Goal: Task Accomplishment & Management: Complete application form

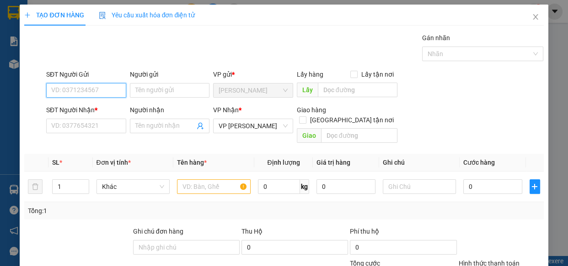
click at [94, 90] on input "SĐT Người Gửi" at bounding box center [86, 90] width 80 height 15
click at [104, 107] on div "0949664800 - [PERSON_NAME]" at bounding box center [96, 109] width 90 height 10
type input "0949664800"
type input "LAB [PERSON_NAME]"
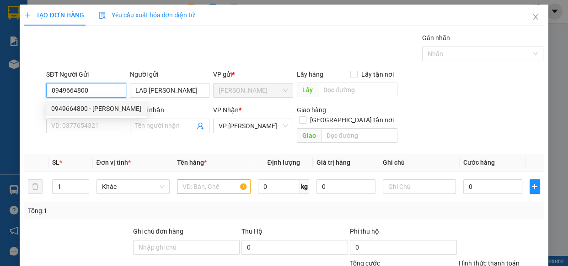
type input "30.000"
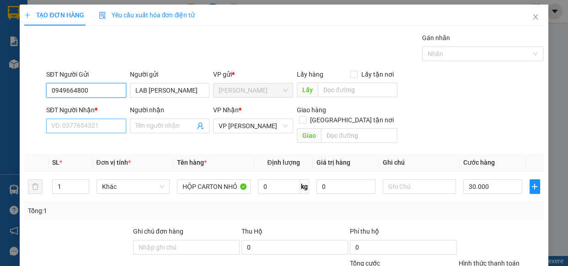
type input "0949664800"
click at [103, 128] on input "SĐT Người Nhận *" at bounding box center [86, 126] width 80 height 15
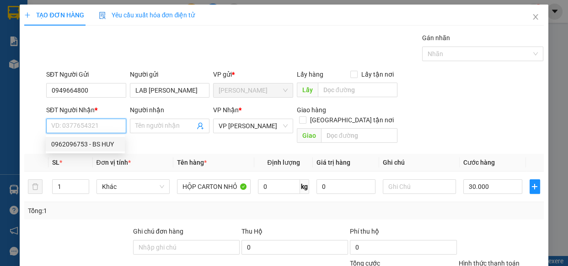
click at [110, 146] on div "0962096753 - BS HUY" at bounding box center [85, 144] width 68 height 10
type input "0962096753"
type input "BS HUY"
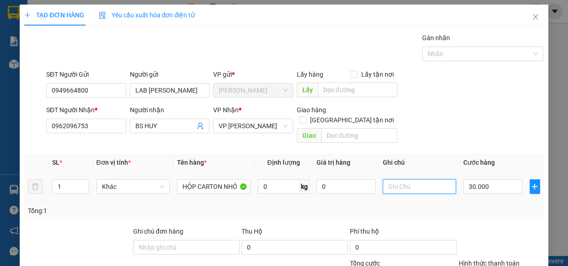
click at [434, 180] on input "text" at bounding box center [420, 187] width 74 height 15
type input "GỬI 155"
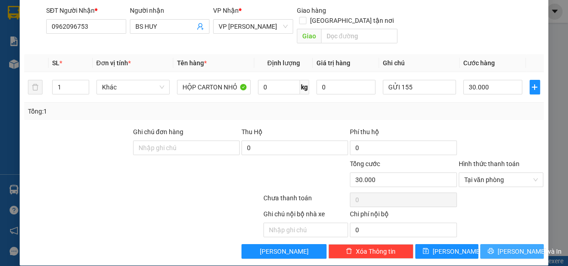
click at [513, 247] on span "[PERSON_NAME] và In" at bounding box center [529, 252] width 64 height 10
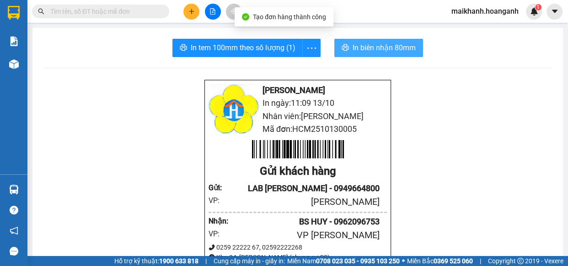
click at [378, 50] on span "In biên nhận 80mm" at bounding box center [383, 47] width 63 height 11
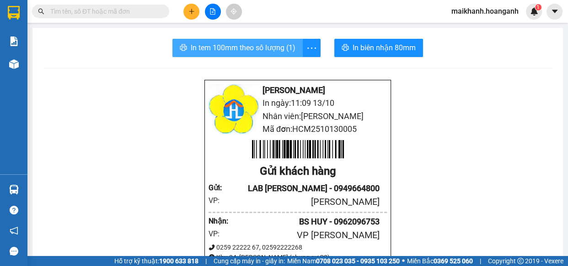
click at [237, 45] on span "In tem 100mm theo số lượng (1)" at bounding box center [243, 47] width 105 height 11
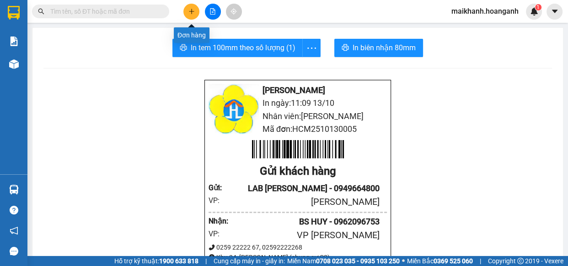
click at [191, 12] on icon "plus" at bounding box center [191, 11] width 0 height 5
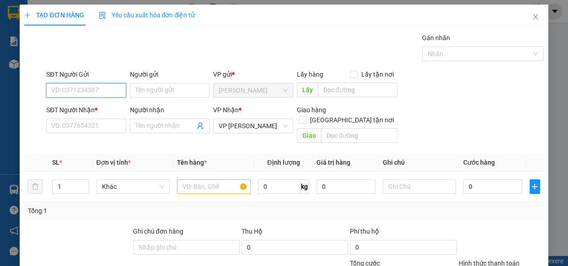
click at [105, 91] on input "SĐT Người Gửi" at bounding box center [86, 90] width 80 height 15
click at [90, 111] on div "0378422498 - ALPHA" at bounding box center [85, 109] width 68 height 10
type input "0378422498"
type input "ALPHA"
type input "30.000"
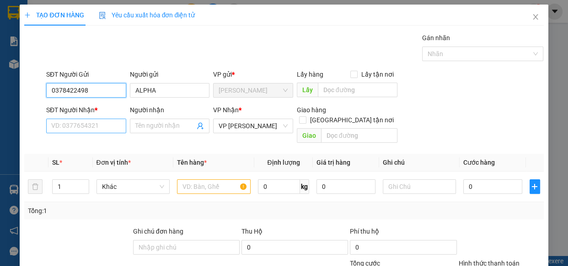
type input "0378422498"
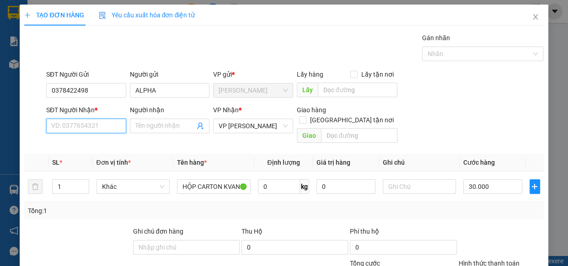
click at [92, 123] on input "SĐT Người Nhận *" at bounding box center [86, 126] width 80 height 15
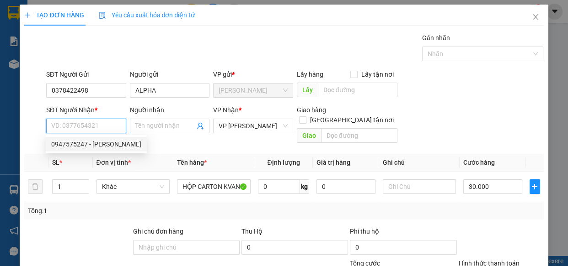
click at [93, 146] on div "0947575247 - [PERSON_NAME]" at bounding box center [96, 144] width 90 height 10
type input "0947575247"
type input "VƯƠNG"
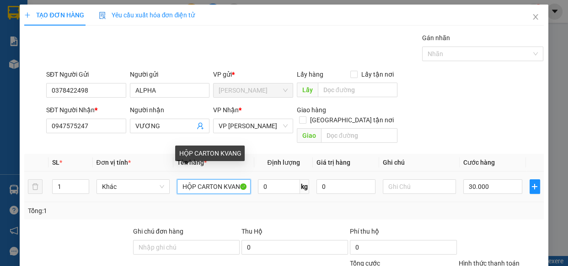
click at [244, 180] on input "HỘP CARTON KVANG" at bounding box center [214, 187] width 74 height 15
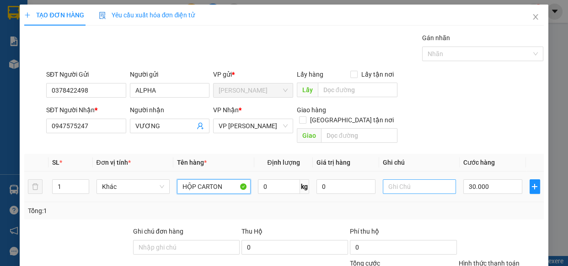
type input "HỘP CARTON"
click at [399, 180] on input "text" at bounding box center [420, 187] width 74 height 15
type input "GỬI 155"
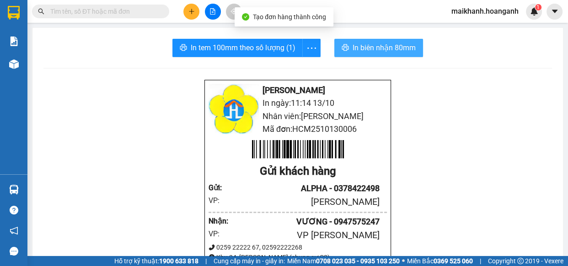
click at [378, 50] on span "In biên nhận 80mm" at bounding box center [383, 47] width 63 height 11
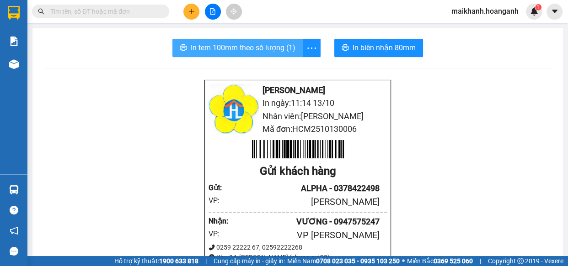
click at [222, 50] on span "In tem 100mm theo số lượng (1)" at bounding box center [243, 47] width 105 height 11
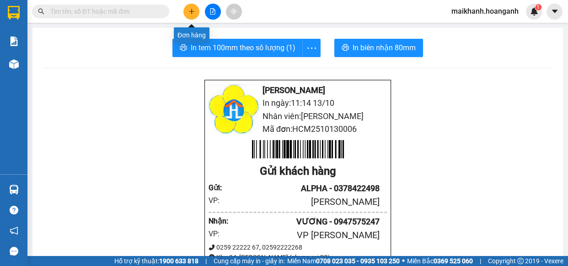
click at [190, 11] on icon "plus" at bounding box center [191, 11] width 5 height 0
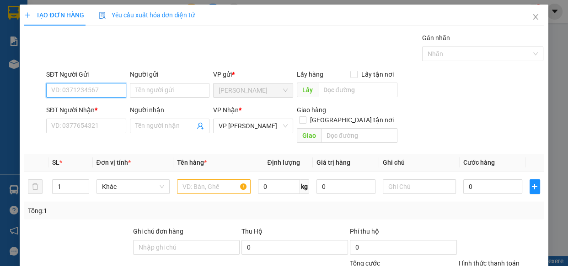
click at [117, 92] on input "SĐT Người Gửi" at bounding box center [86, 90] width 80 height 15
type input "0903102370"
click at [83, 109] on div "0903102370 - HIẾU" at bounding box center [85, 109] width 68 height 10
type input "HIẾU"
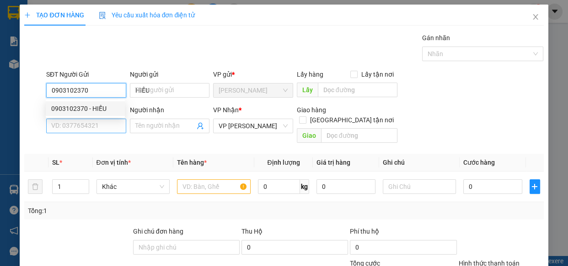
type input "30.000"
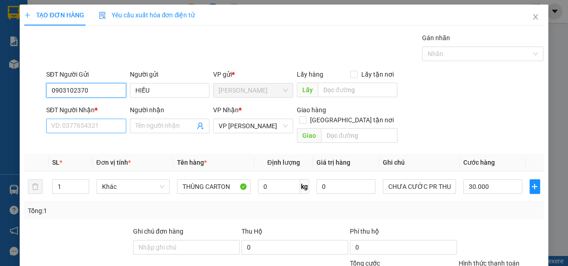
type input "0903102370"
click at [100, 132] on input "SĐT Người Nhận *" at bounding box center [86, 126] width 80 height 15
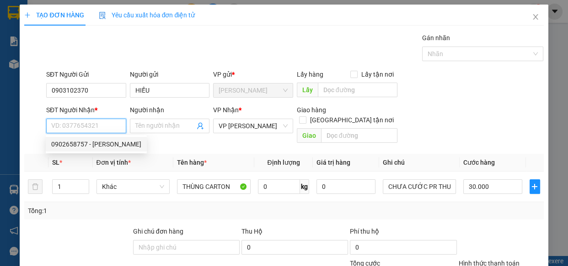
click at [99, 148] on div "0902658757 - [PERSON_NAME]" at bounding box center [96, 144] width 90 height 10
type input "0902658757"
type input "DUY KHOA"
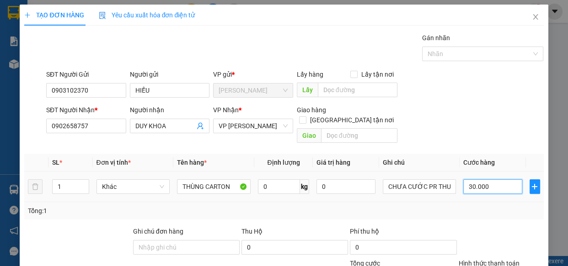
click at [496, 180] on input "30.000" at bounding box center [492, 187] width 59 height 15
type input "0"
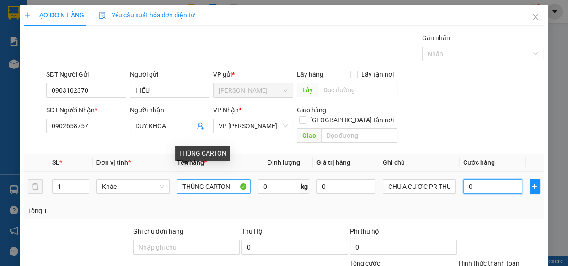
type input "0"
click at [233, 180] on input "THÙNG CARTON" at bounding box center [214, 187] width 74 height 15
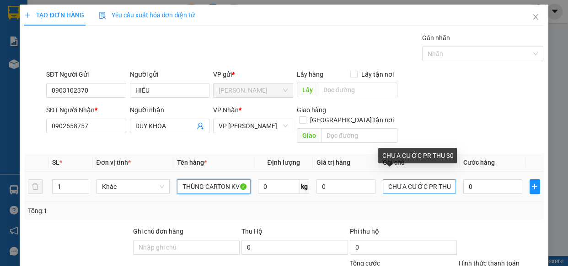
type input "THÙNG CARTON KV"
click at [448, 180] on input "CHƯA CƯỚC PR THU 30" at bounding box center [420, 187] width 74 height 15
click at [447, 180] on input "CHƯA CƯỚC PR THU 30" at bounding box center [420, 187] width 74 height 15
click at [442, 180] on input "CHƯA CƯỚC PR THU0" at bounding box center [420, 187] width 74 height 15
click at [383, 180] on input "CHƯA CƯỚC PR THU 50" at bounding box center [420, 187] width 74 height 15
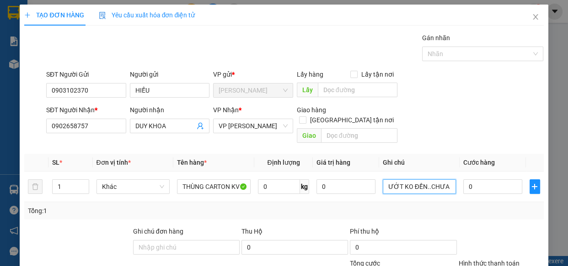
type input "ƯỚT KO ĐỀN..CHƯA CƯỚC PR THU 50"
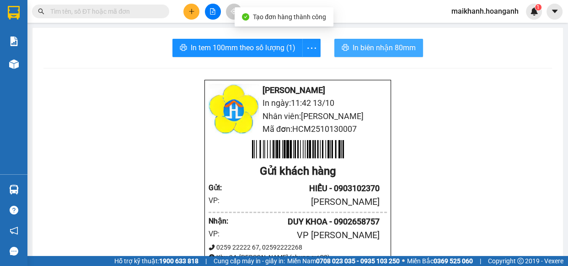
click at [359, 43] on span "In biên nhận 80mm" at bounding box center [383, 47] width 63 height 11
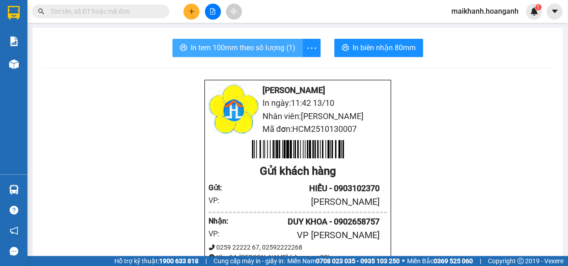
click at [267, 43] on span "In tem 100mm theo số lượng (1)" at bounding box center [243, 47] width 105 height 11
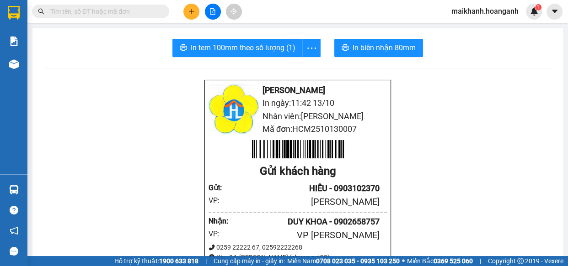
click at [144, 11] on input "text" at bounding box center [104, 11] width 108 height 10
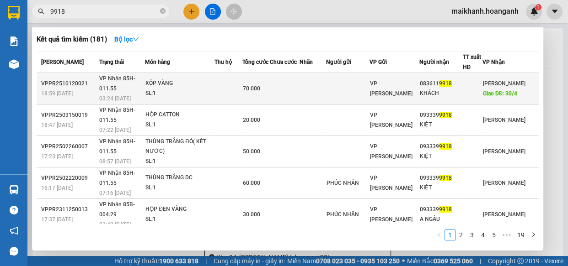
type input "9918"
click at [163, 80] on div "XỐP VÀNG" at bounding box center [179, 84] width 69 height 10
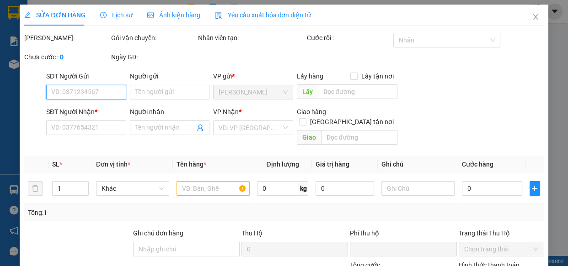
type input "0836119918"
type input "KHÁCH"
type input "30/4"
type input "0"
type input "70.000"
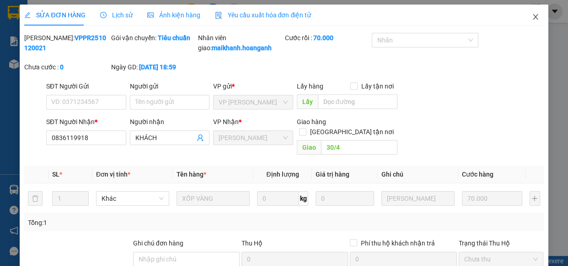
click at [532, 16] on icon "close" at bounding box center [535, 16] width 7 height 7
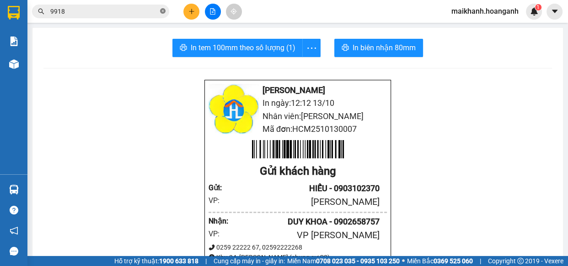
click at [161, 9] on icon "close-circle" at bounding box center [162, 10] width 5 height 5
click at [151, 9] on input "text" at bounding box center [104, 11] width 108 height 10
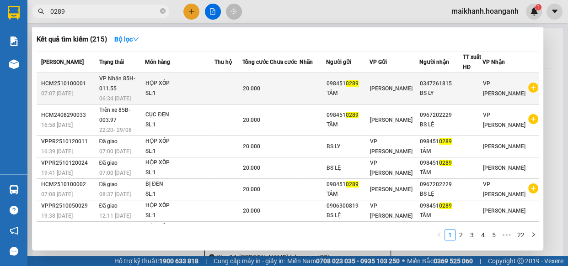
type input "0289"
click at [170, 83] on div "HỘP XỐP" at bounding box center [179, 84] width 69 height 10
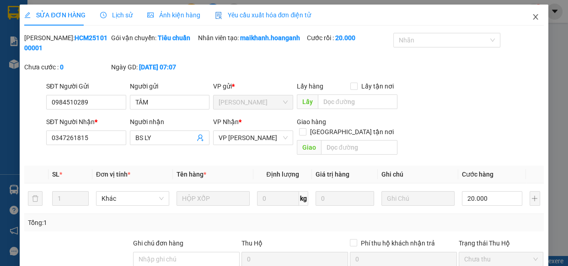
click at [532, 16] on icon "close" at bounding box center [534, 16] width 5 height 5
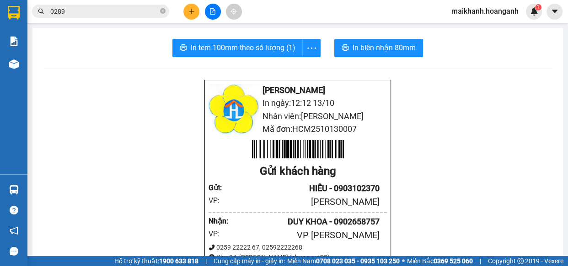
click at [95, 9] on input "0289" at bounding box center [104, 11] width 108 height 10
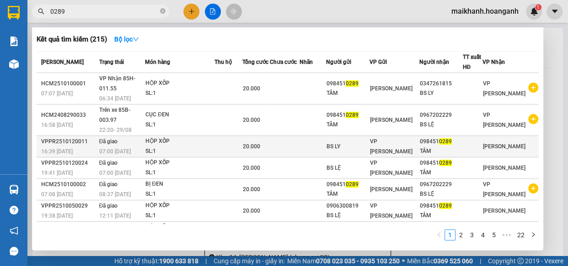
click at [158, 137] on div "HỘP XỐP" at bounding box center [179, 142] width 69 height 10
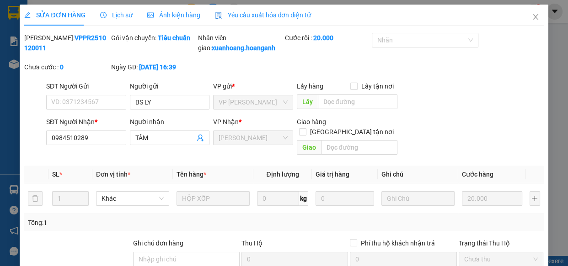
type input "BS LY"
type input "0984510289"
type input "TÂM"
type input "0"
type input "20.000"
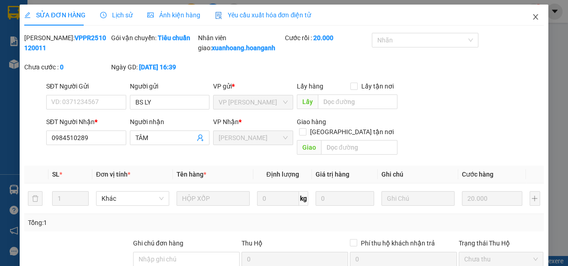
click at [532, 17] on icon "close" at bounding box center [535, 16] width 7 height 7
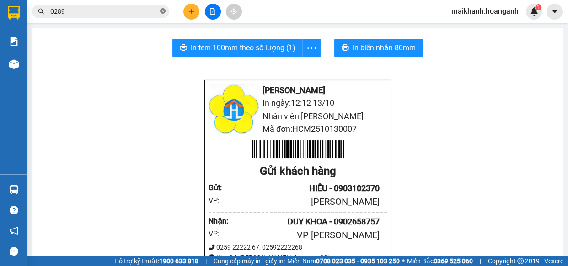
click at [164, 11] on icon "close-circle" at bounding box center [162, 10] width 5 height 5
click at [143, 10] on input "text" at bounding box center [104, 11] width 108 height 10
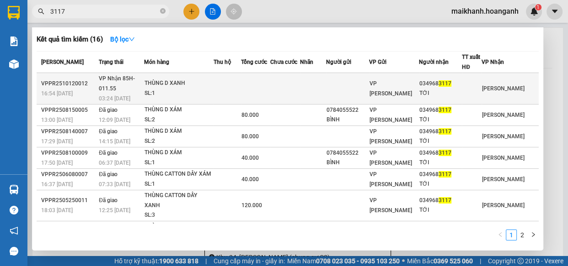
type input "3117"
click at [162, 81] on div "THÙNG D XANH" at bounding box center [178, 84] width 69 height 10
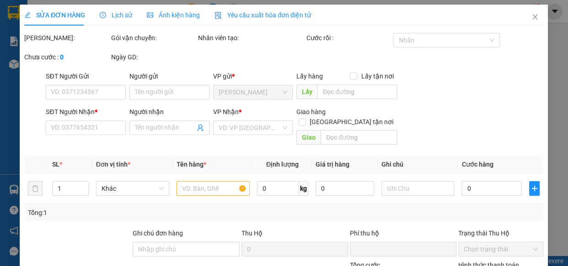
type input "0349683117"
type input "TỚI"
type input "0"
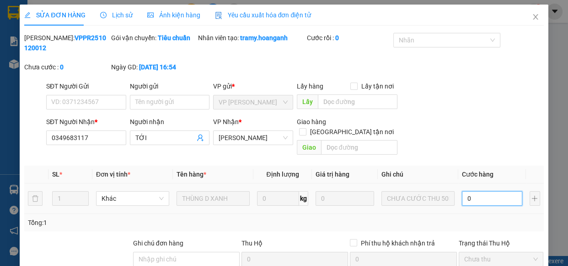
click at [480, 191] on input "0" at bounding box center [492, 198] width 60 height 15
type input "5"
type input "50"
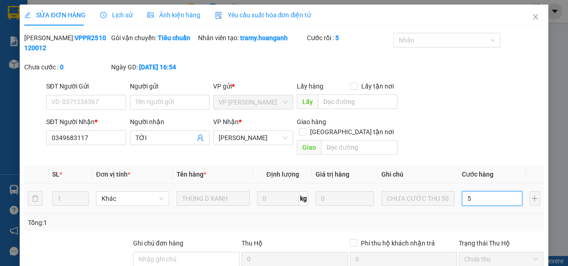
type input "50"
type input "50.000"
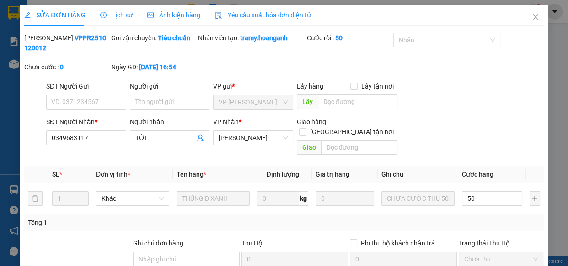
type input "50.000"
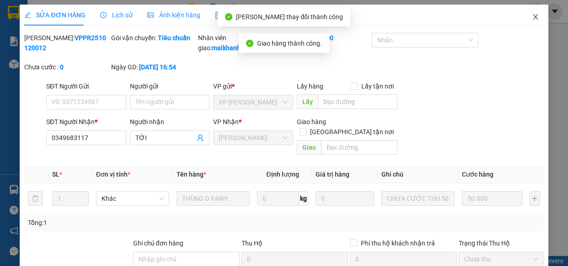
click at [532, 16] on icon "close" at bounding box center [535, 16] width 7 height 7
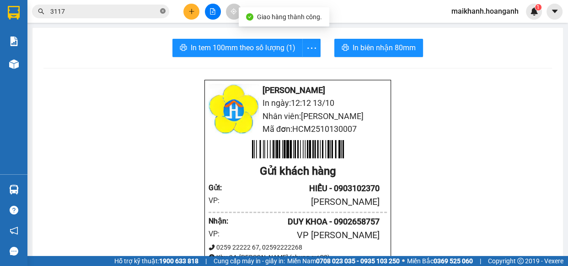
click at [163, 11] on icon "close-circle" at bounding box center [162, 10] width 5 height 5
click at [151, 8] on input "text" at bounding box center [104, 11] width 108 height 10
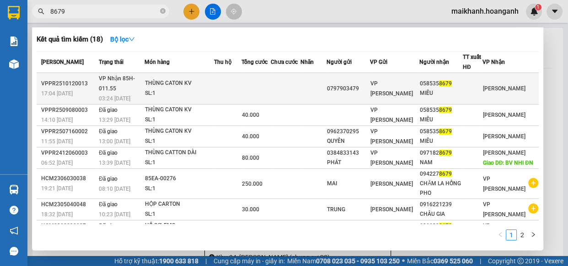
type input "8679"
click at [176, 82] on div "THÙNG CATON KV" at bounding box center [179, 84] width 69 height 10
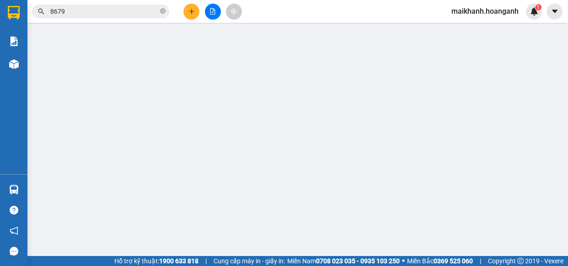
type input "0797903479"
type input "0585358679"
type input "MIÊU"
type input "0"
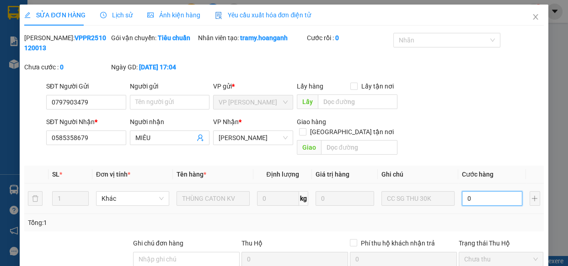
click at [472, 191] on input "0" at bounding box center [492, 198] width 60 height 15
type input "3"
type input "30"
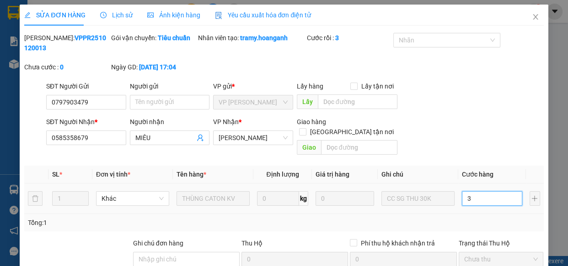
type input "30"
type input "30.000"
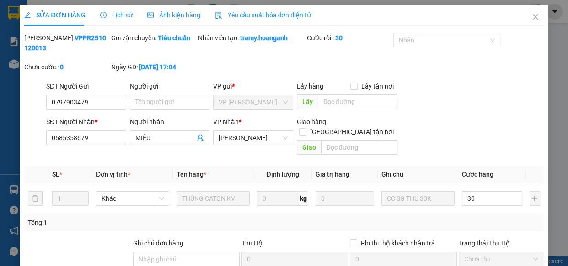
type input "30.000"
type input "0"
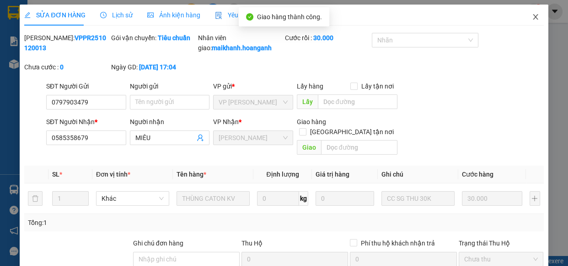
click at [532, 18] on icon "close" at bounding box center [534, 16] width 5 height 5
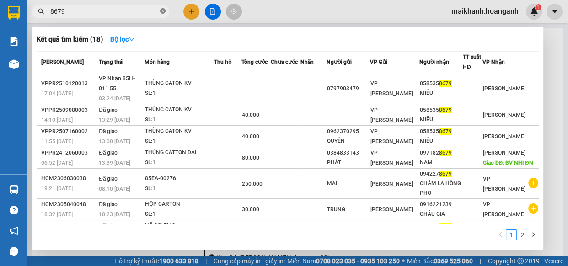
click at [162, 11] on icon "close-circle" at bounding box center [162, 10] width 5 height 5
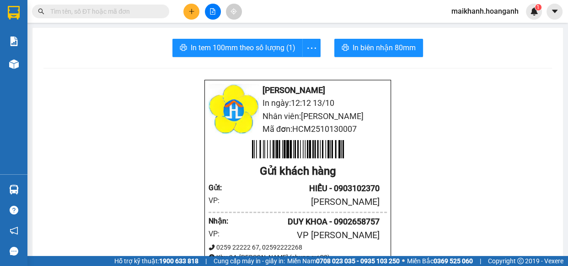
click at [150, 14] on input "text" at bounding box center [104, 11] width 108 height 10
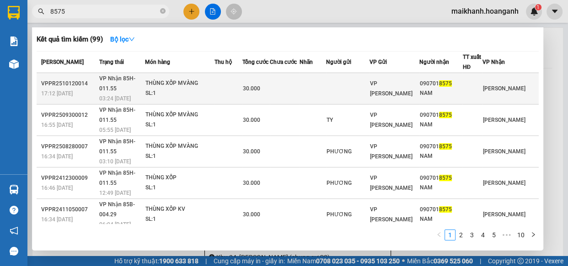
type input "8575"
click at [173, 83] on div "THÙNG XỐP MVÀNG" at bounding box center [179, 84] width 69 height 10
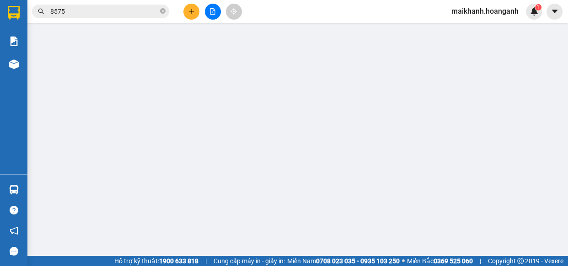
type input "0907018575"
type input "NAM"
type input "0"
type input "30.000"
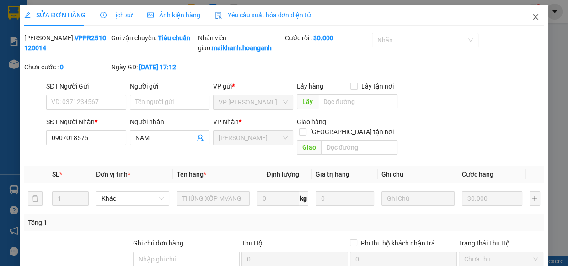
click at [532, 17] on icon "close" at bounding box center [534, 16] width 5 height 5
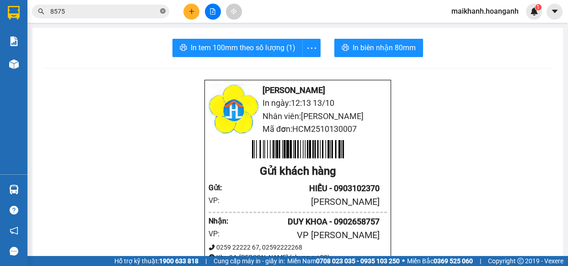
click at [162, 11] on icon "close-circle" at bounding box center [162, 10] width 5 height 5
click at [132, 13] on input "text" at bounding box center [104, 11] width 108 height 10
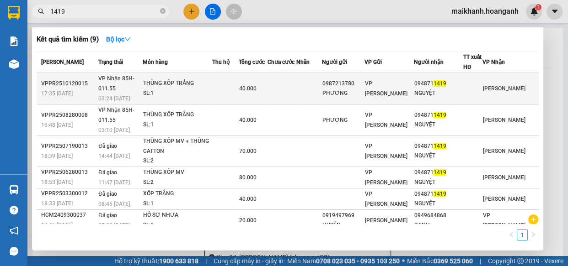
type input "1419"
click at [178, 83] on div "THÙNG XỐP TRẮNG" at bounding box center [177, 84] width 69 height 10
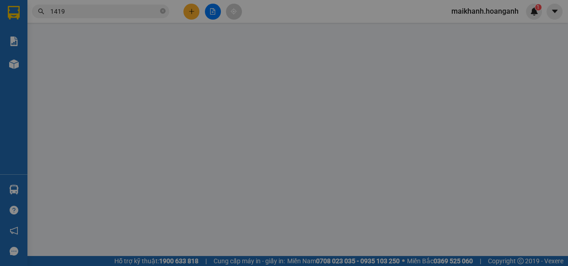
type input "0987213780"
type input "PHƯƠNG"
type input "0948711419"
type input "NGUYỆT"
type input "0"
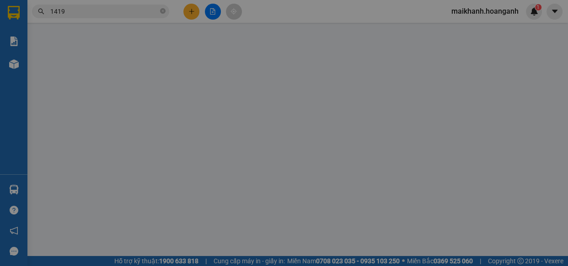
type input "40.000"
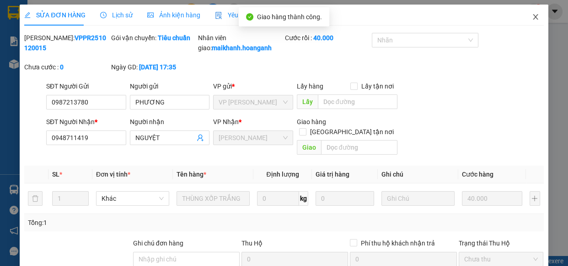
click at [532, 17] on icon "close" at bounding box center [535, 16] width 7 height 7
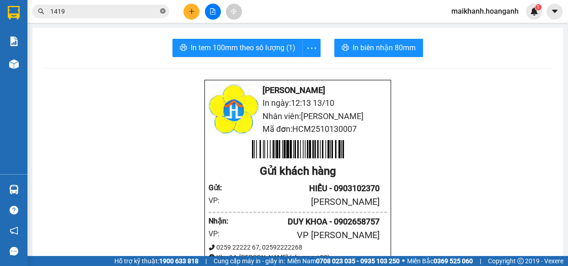
click at [163, 11] on icon "close-circle" at bounding box center [162, 10] width 5 height 5
click at [147, 11] on input "text" at bounding box center [104, 11] width 108 height 10
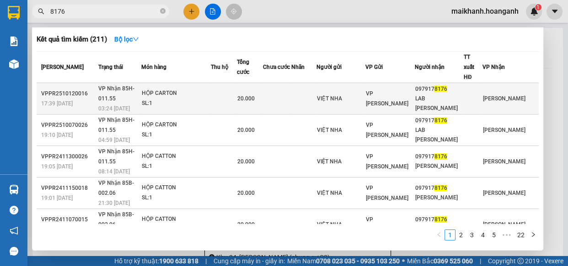
type input "8176"
click at [170, 89] on div "HỘP CARTON" at bounding box center [176, 94] width 69 height 10
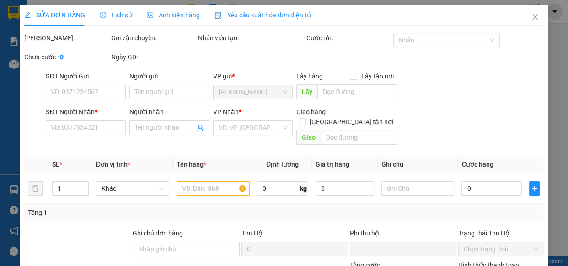
type input "VIỆT NHA"
type input "0979178176"
type input "LAB [PERSON_NAME]"
type input "0"
type input "20.000"
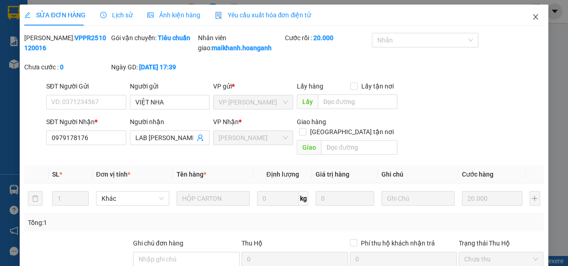
click at [532, 17] on icon "close" at bounding box center [535, 16] width 7 height 7
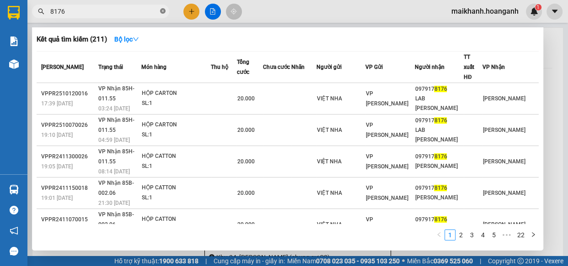
click at [164, 11] on icon "close-circle" at bounding box center [162, 10] width 5 height 5
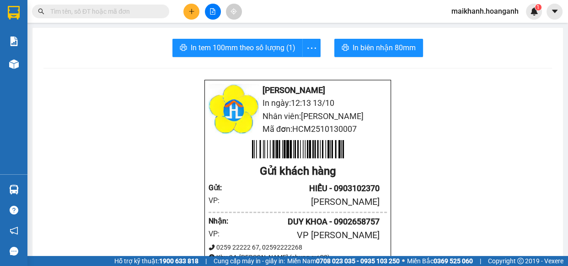
click at [133, 13] on input "text" at bounding box center [104, 11] width 108 height 10
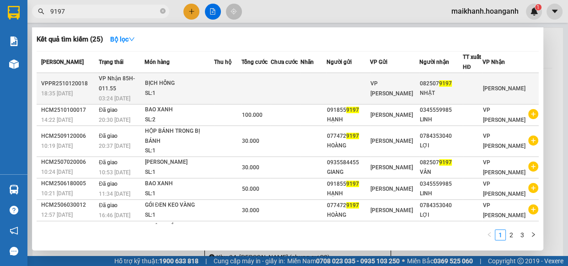
type input "9197"
click at [165, 82] on div "BỊCH HỒNG" at bounding box center [179, 84] width 69 height 10
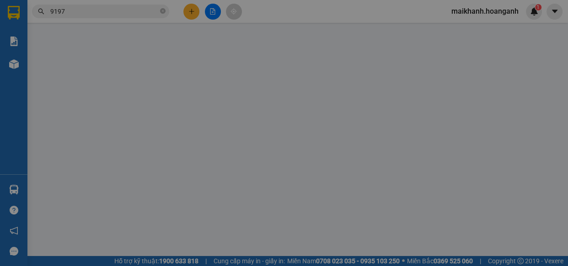
type input "0825079197"
type input "NHẬT"
type input "0"
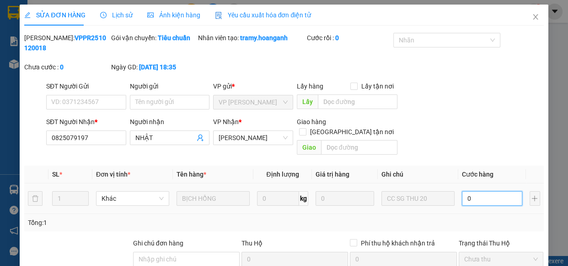
click at [481, 191] on input "0" at bounding box center [492, 198] width 60 height 15
type input "2"
type input "20"
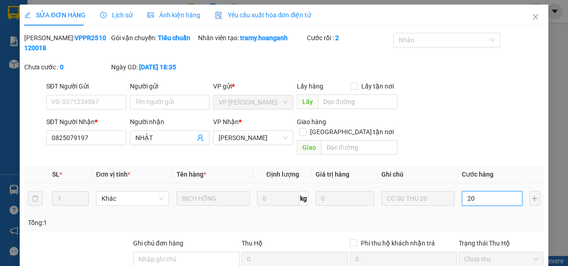
type input "20"
type input "20.000"
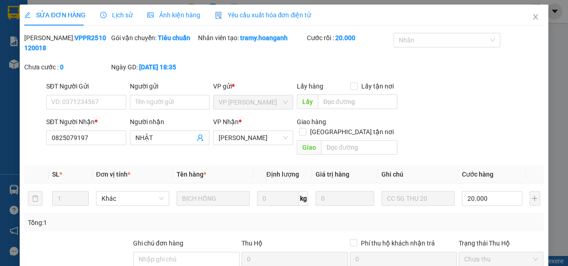
type input "0"
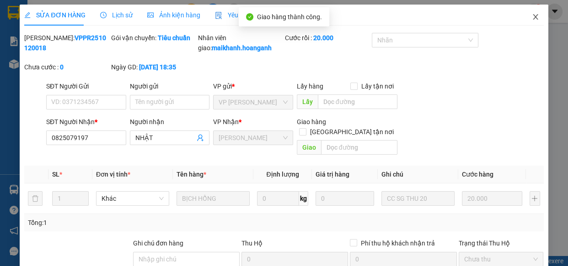
click at [532, 17] on icon "close" at bounding box center [534, 16] width 5 height 5
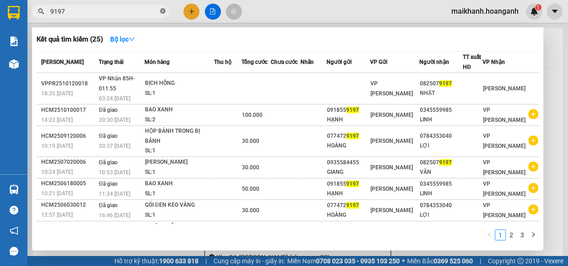
click at [163, 13] on icon "close-circle" at bounding box center [162, 10] width 5 height 5
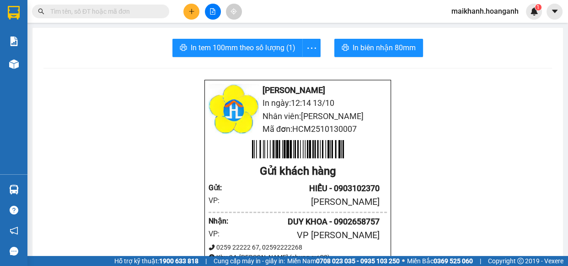
click at [153, 10] on input "text" at bounding box center [104, 11] width 108 height 10
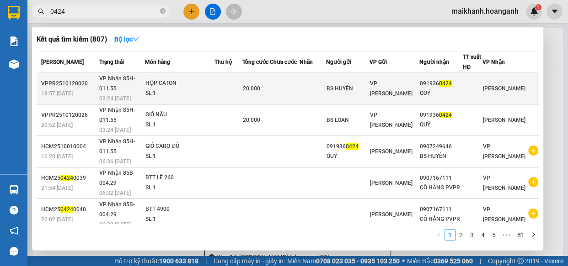
type input "0424"
click at [174, 81] on div "HỘP CATON" at bounding box center [179, 84] width 69 height 10
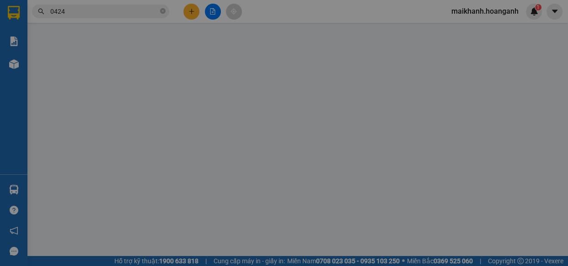
type input "BS HUYÊN"
type input "0919360424"
type input "QUÝ"
type input "0"
type input "20.000"
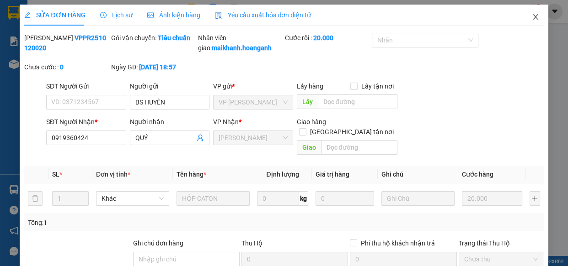
click at [532, 16] on icon "close" at bounding box center [535, 16] width 7 height 7
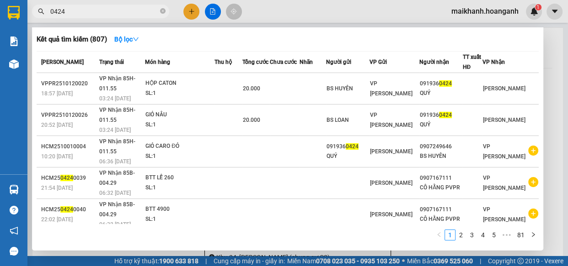
click at [112, 9] on input "0424" at bounding box center [104, 11] width 108 height 10
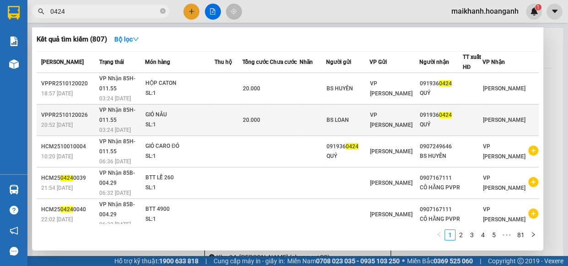
click at [166, 117] on div "GIỎ NÂU" at bounding box center [179, 115] width 69 height 10
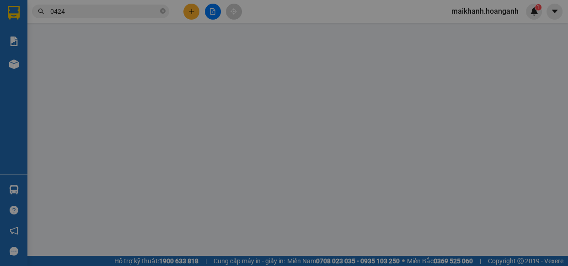
type input "BS LOAN"
type input "0919360424"
type input "QUÝ"
type input "0"
type input "20.000"
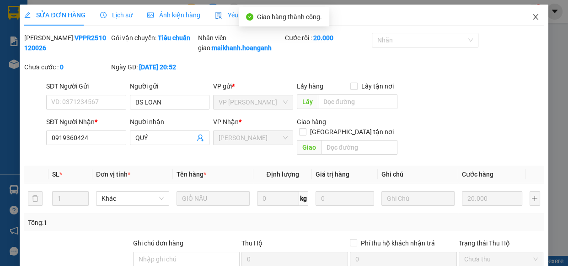
click at [532, 16] on icon "close" at bounding box center [534, 16] width 5 height 5
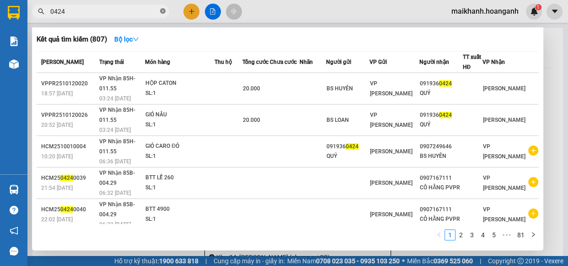
click at [163, 11] on icon "close-circle" at bounding box center [162, 10] width 5 height 5
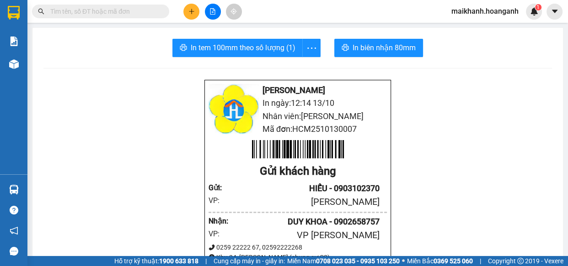
click at [154, 11] on input "text" at bounding box center [104, 11] width 108 height 10
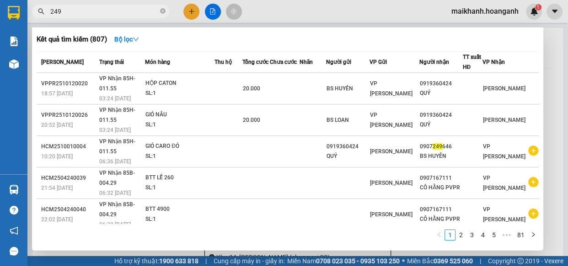
type input "2498"
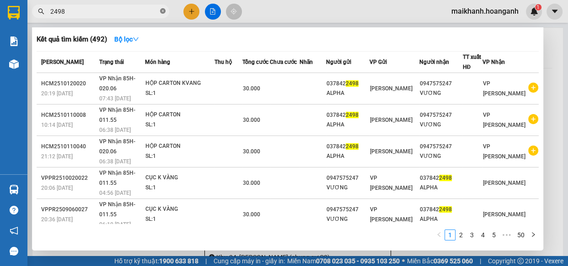
click at [162, 11] on icon "close-circle" at bounding box center [162, 10] width 5 height 5
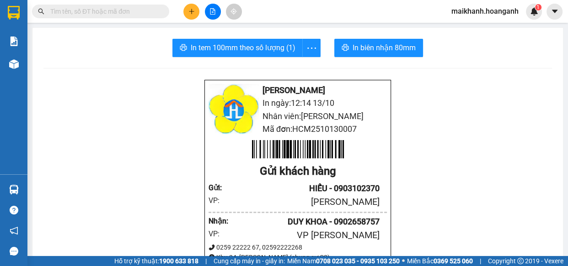
click at [144, 8] on input "text" at bounding box center [104, 11] width 108 height 10
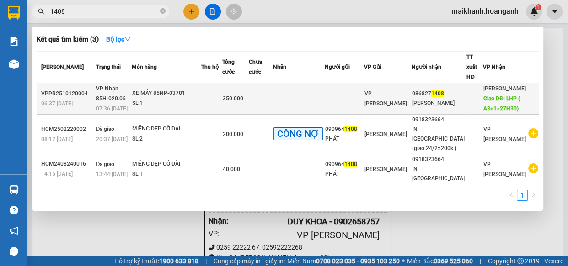
type input "1408"
click at [175, 89] on div "XE MÁY 85NP-03701" at bounding box center [166, 94] width 69 height 10
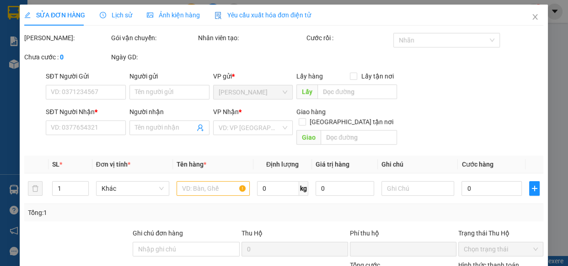
type input "0868271408"
type input "[PERSON_NAME]"
type input "LHP ( A3+1+27H30)"
type input "0"
type input "350.000"
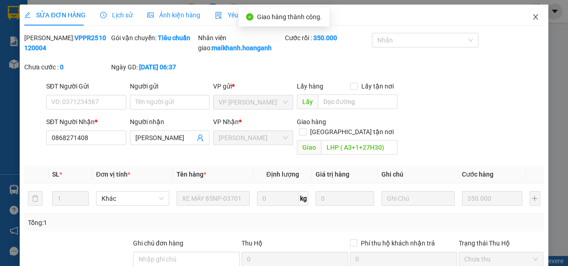
click at [532, 18] on icon "close" at bounding box center [535, 16] width 7 height 7
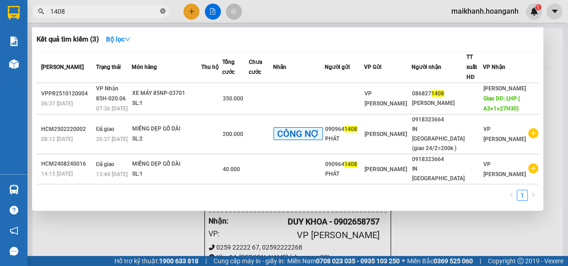
click at [163, 13] on icon "close-circle" at bounding box center [162, 10] width 5 height 5
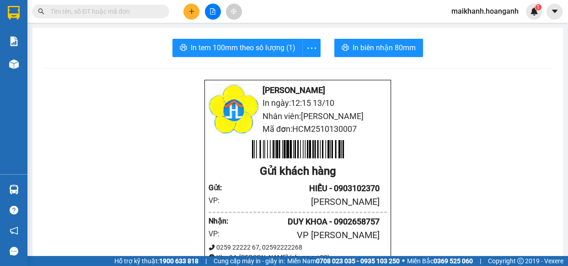
click at [146, 14] on input "text" at bounding box center [104, 11] width 108 height 10
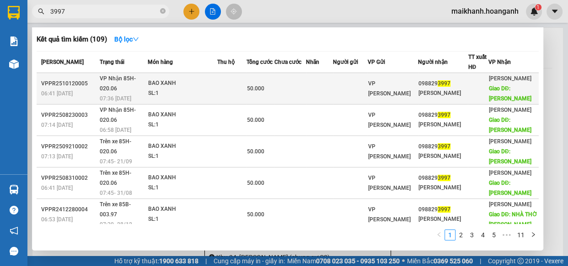
type input "3997"
click at [179, 83] on div "BAO XANH" at bounding box center [182, 84] width 69 height 10
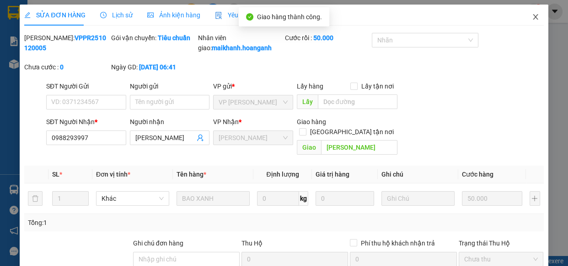
click at [532, 18] on icon "close" at bounding box center [534, 16] width 5 height 5
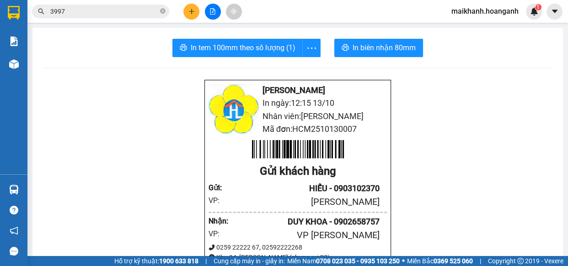
click at [161, 10] on icon "close-circle" at bounding box center [162, 10] width 5 height 5
click at [155, 9] on input "text" at bounding box center [104, 11] width 108 height 10
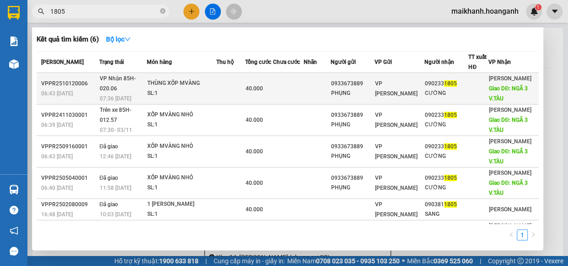
type input "1805"
click at [175, 83] on div "THÙNG XỐP MVÀNG" at bounding box center [181, 84] width 69 height 10
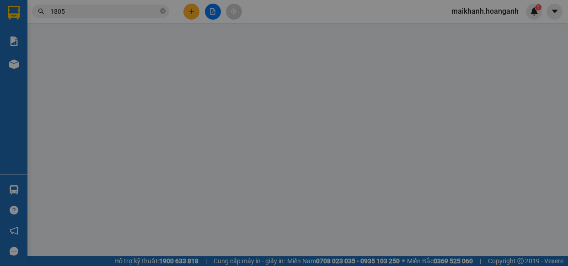
type input "0933673889"
type input "PHỤNG"
type input "0902331805"
type input "CƯỜNG"
type input "NGÃ 3 V.TÀU"
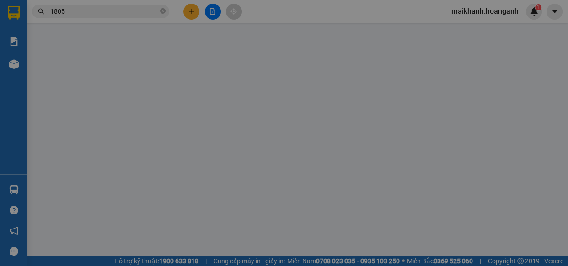
type input "0"
type input "40.000"
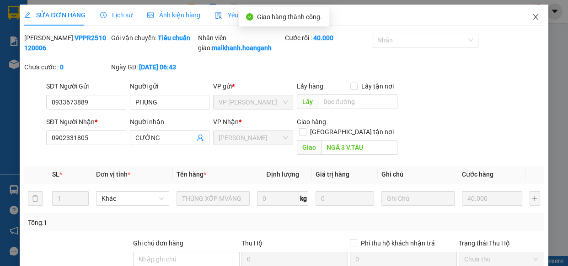
click at [532, 16] on icon "close" at bounding box center [535, 16] width 7 height 7
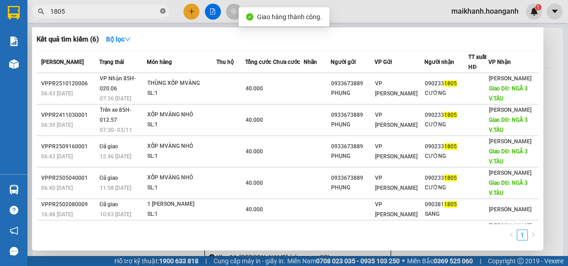
click at [163, 11] on icon "close-circle" at bounding box center [162, 10] width 5 height 5
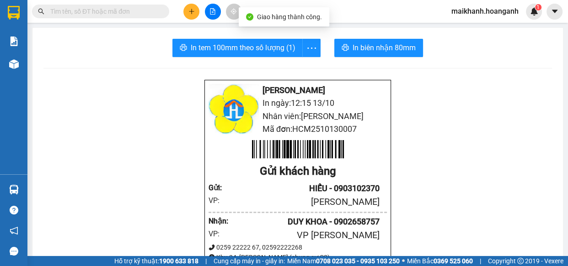
click at [149, 10] on input "text" at bounding box center [104, 11] width 108 height 10
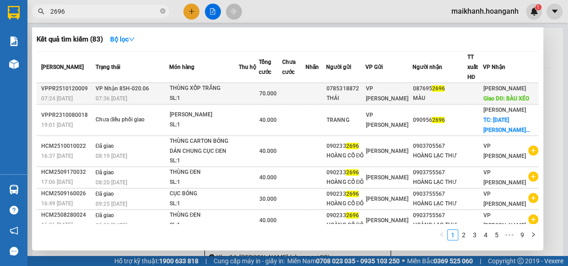
type input "2696"
click at [195, 83] on td "THÙNG XỐP TRẮNG SL: 1" at bounding box center [203, 93] width 69 height 21
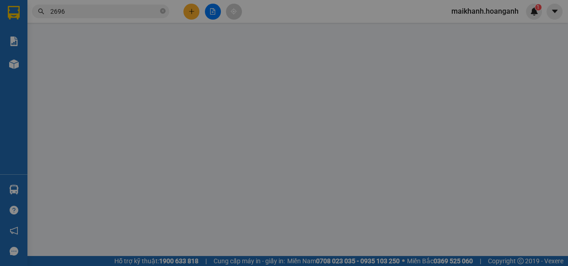
type input "0785318872"
type input "THÁI"
type input "0876952696"
type input "MÀU"
type input "BÀU XÉO"
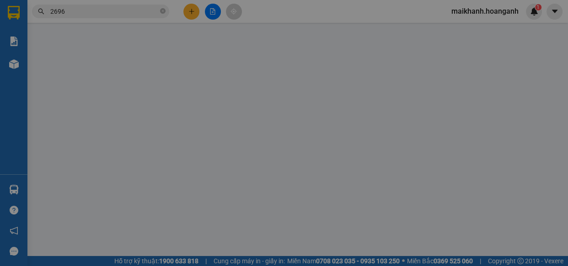
type input "0"
type input "70.000"
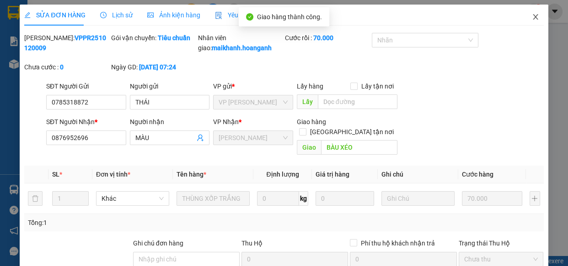
click at [532, 16] on icon "close" at bounding box center [535, 16] width 7 height 7
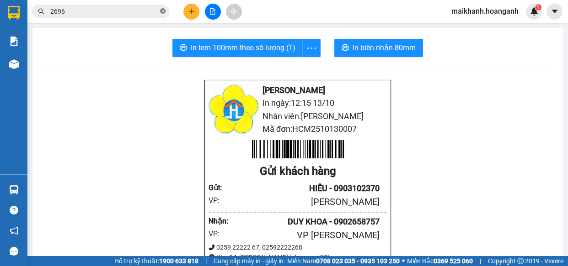
click at [161, 11] on icon "close-circle" at bounding box center [162, 10] width 5 height 5
click at [144, 12] on input "text" at bounding box center [104, 11] width 108 height 10
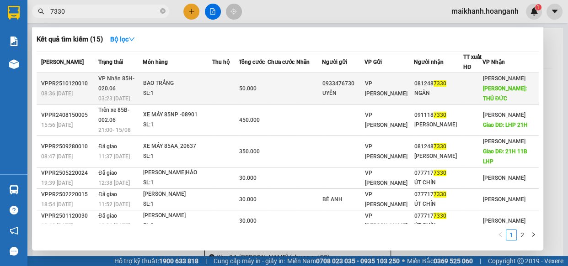
type input "7330"
click at [169, 81] on div "BAO TRẮNG" at bounding box center [177, 84] width 69 height 10
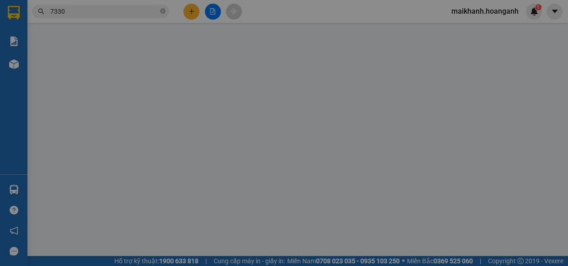
type input "0933476730"
type input "UYỂN"
type input "0812487330"
type input "NGÂN"
type input "THỦ ĐỨC"
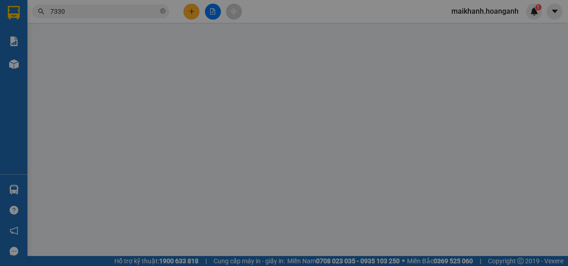
type input "0"
type input "50.000"
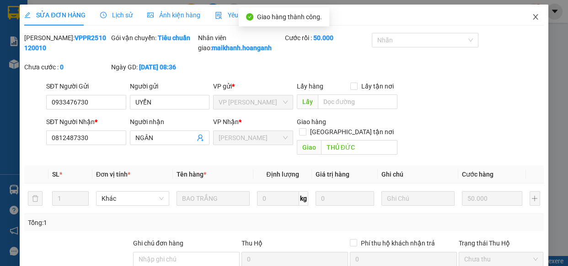
click at [532, 17] on icon "close" at bounding box center [535, 16] width 7 height 7
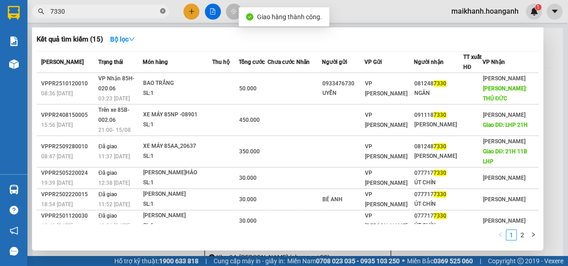
click at [162, 11] on icon "close-circle" at bounding box center [162, 10] width 5 height 5
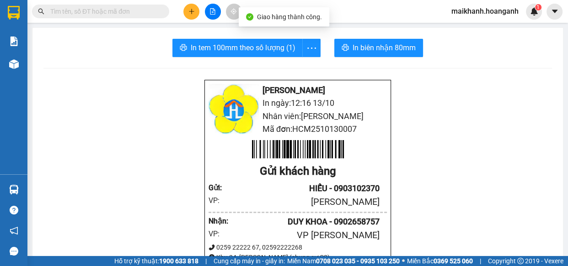
click at [130, 8] on input "text" at bounding box center [104, 11] width 108 height 10
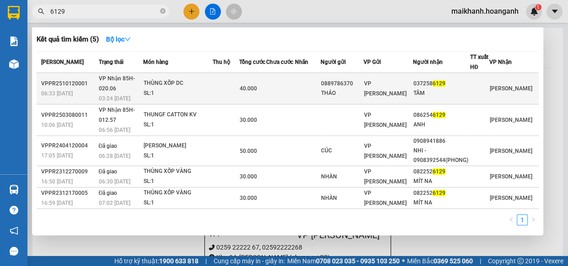
type input "6129"
click at [173, 86] on div "THÙNG XỐP DC" at bounding box center [178, 84] width 69 height 10
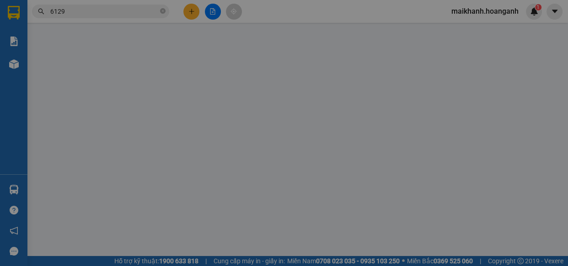
type input "0889786370"
type input "THẢO"
type input "0372586129"
type input "TÂM"
type input "0"
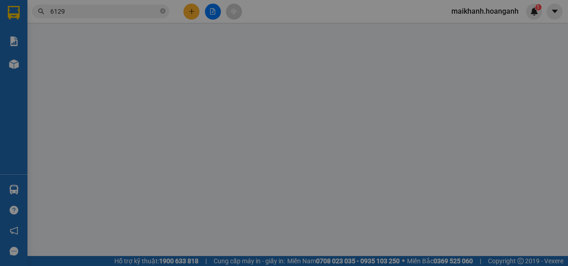
type input "40.000"
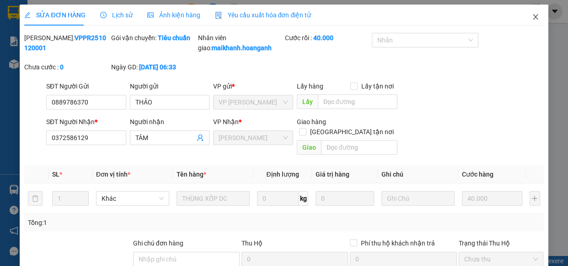
click at [532, 17] on icon "close" at bounding box center [534, 16] width 5 height 5
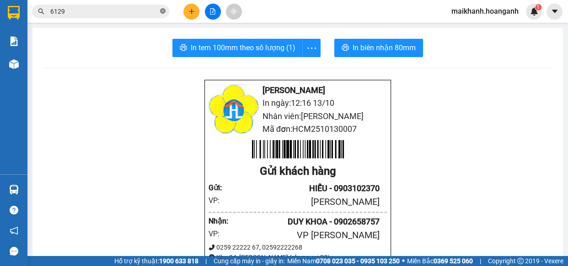
click at [163, 11] on icon "close-circle" at bounding box center [162, 10] width 5 height 5
click at [143, 11] on input "text" at bounding box center [104, 11] width 108 height 10
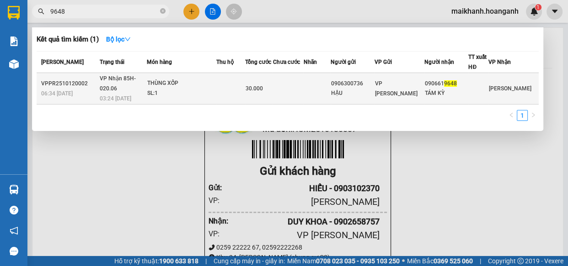
type input "9648"
click at [166, 79] on div "THÙNG XỐP" at bounding box center [181, 84] width 69 height 10
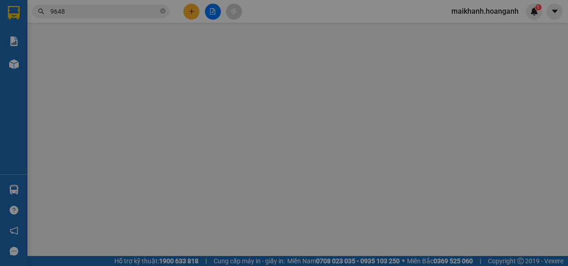
type input "0906300736"
type input "HẬU"
type input "0906619648"
type input "TÁM KỲ"
type input "0"
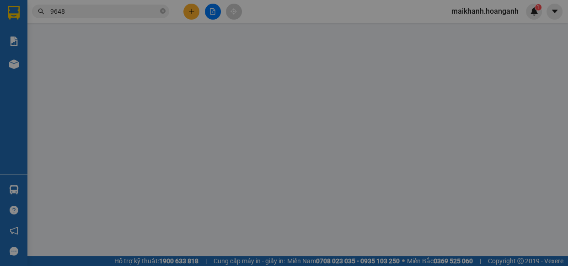
type input "30.000"
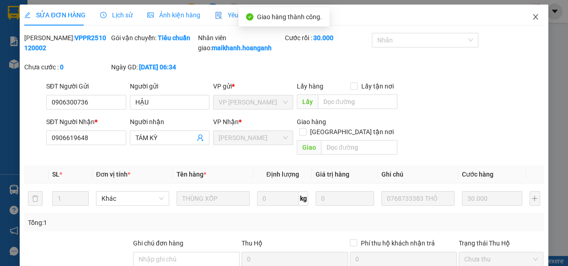
click at [532, 16] on icon "close" at bounding box center [535, 16] width 7 height 7
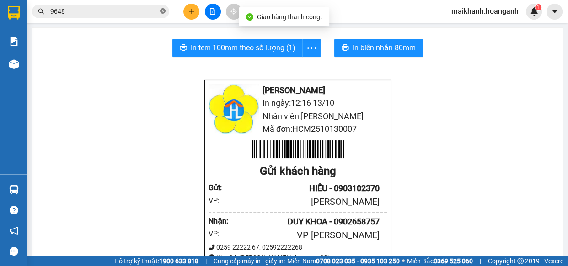
click at [165, 9] on icon "close-circle" at bounding box center [162, 10] width 5 height 5
click at [145, 12] on input "text" at bounding box center [104, 11] width 108 height 10
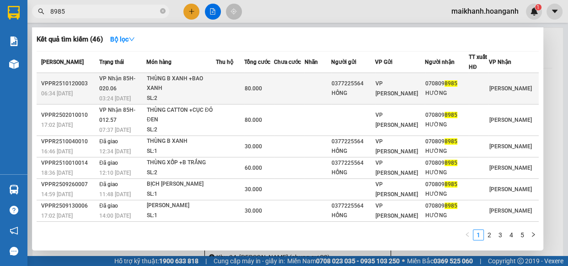
type input "8985"
click at [162, 78] on div "THÙNG B XANH +BAO XANH" at bounding box center [181, 84] width 69 height 20
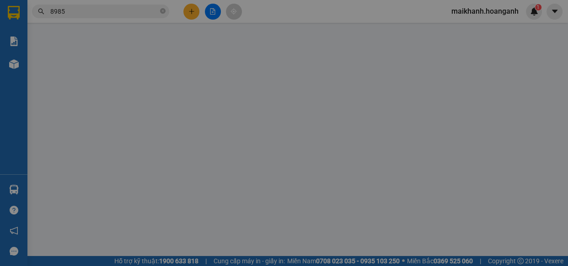
type input "0377225564"
type input "HỒNG"
type input "0708098985"
type input "HƯỜNG"
type input "0"
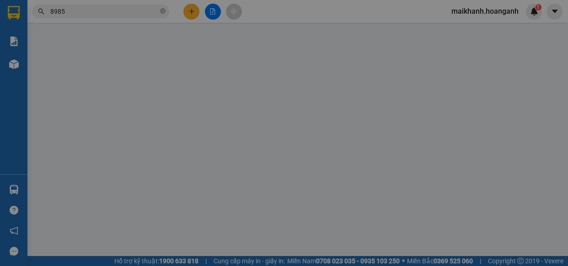
type input "80.000"
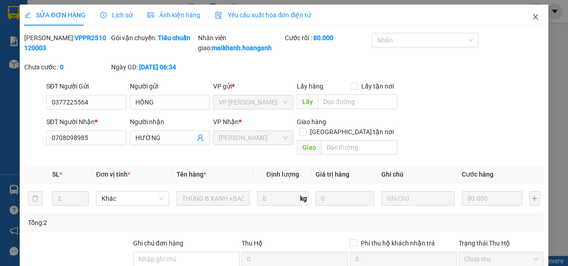
click at [532, 16] on icon "close" at bounding box center [534, 16] width 5 height 5
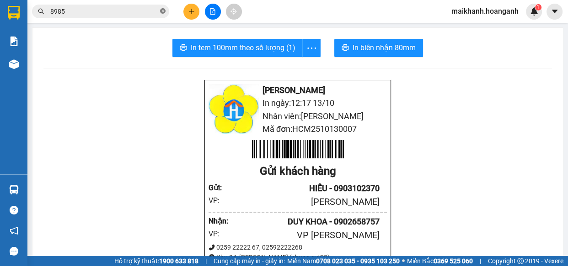
click at [162, 9] on icon "close-circle" at bounding box center [162, 10] width 5 height 5
click at [144, 9] on input "text" at bounding box center [104, 11] width 108 height 10
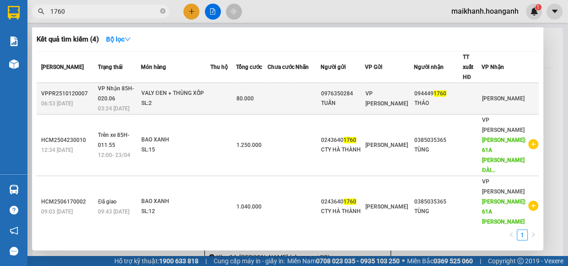
type input "1760"
click at [162, 89] on div "VALY ĐEN + THÙNG XỐP" at bounding box center [175, 94] width 69 height 10
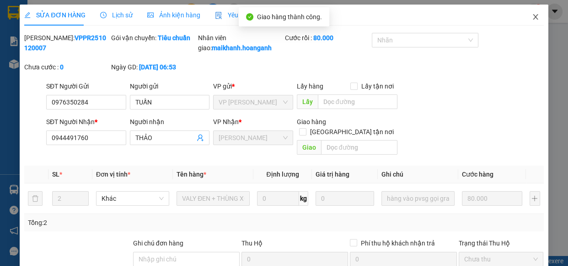
click at [532, 16] on icon "close" at bounding box center [534, 16] width 5 height 5
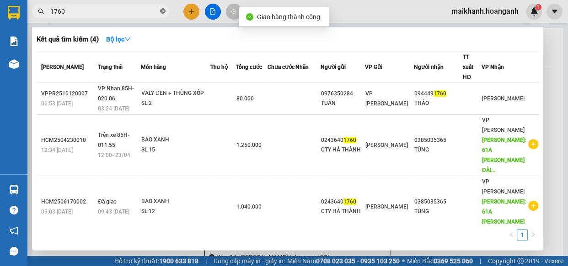
click at [162, 11] on icon "close-circle" at bounding box center [162, 10] width 5 height 5
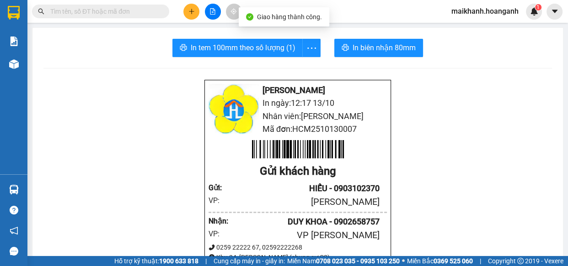
click at [147, 11] on input "text" at bounding box center [104, 11] width 108 height 10
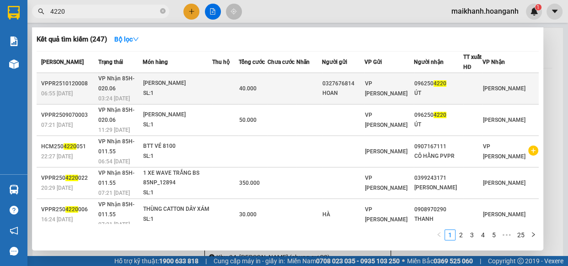
type input "4220"
click at [154, 81] on div "[PERSON_NAME]" at bounding box center [177, 84] width 69 height 10
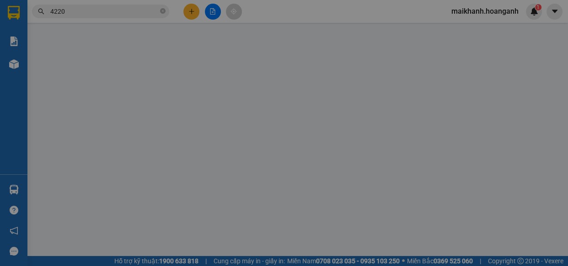
type input "0327676814"
type input "HOAN"
type input "0962504220"
type input "ÚT"
type input "0"
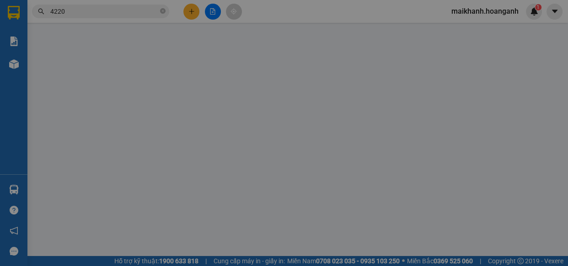
type input "40.000"
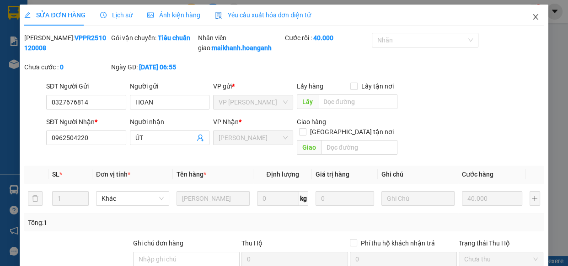
click at [532, 15] on icon "close" at bounding box center [535, 16] width 7 height 7
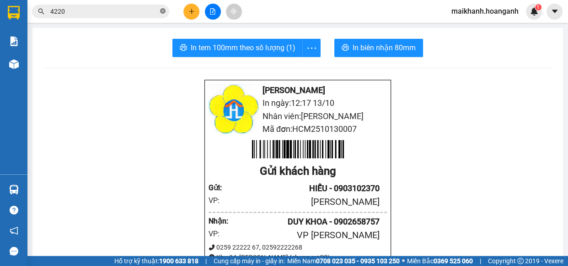
click at [160, 9] on icon "close-circle" at bounding box center [162, 10] width 5 height 5
click at [191, 11] on icon "plus" at bounding box center [191, 11] width 6 height 6
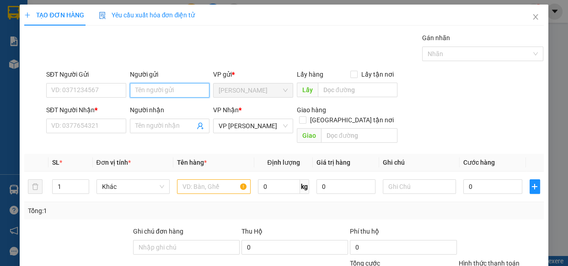
click at [187, 87] on input "Người gửi" at bounding box center [170, 90] width 80 height 15
type input "CÔ THẢO"
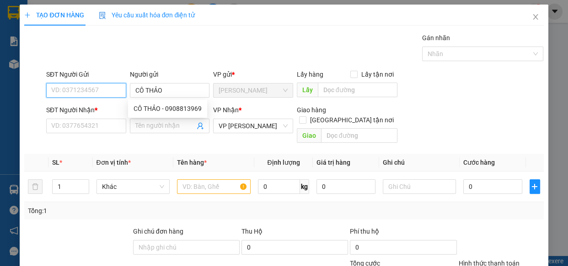
click at [108, 90] on input "SĐT Người Gửi" at bounding box center [86, 90] width 80 height 15
type input "0908044212"
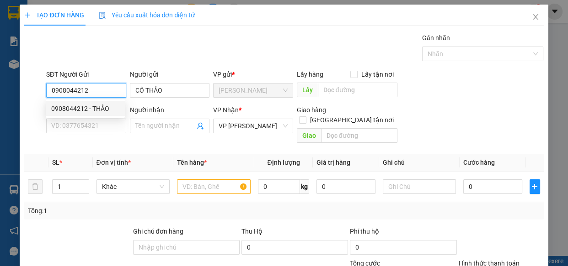
click at [69, 106] on div "0908044212 - THẢO" at bounding box center [85, 109] width 68 height 10
type input "THẢO"
type input "260.000"
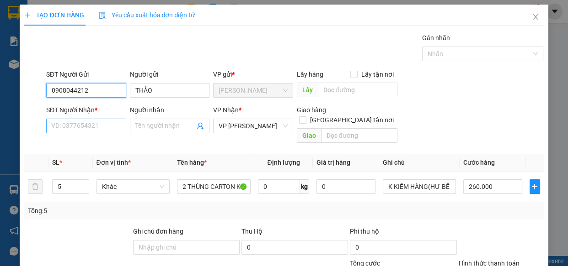
type input "0908044212"
click at [89, 127] on input "SĐT Người Nhận *" at bounding box center [86, 126] width 80 height 15
type input "0933267899"
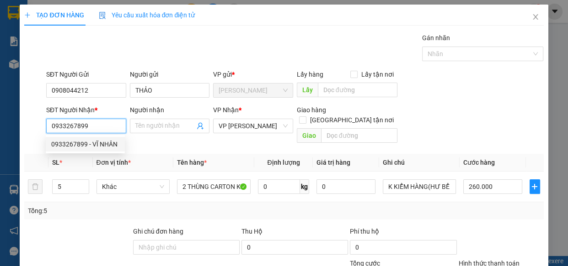
click at [79, 139] on div "0933267899 - VĨ NHÂN" at bounding box center [85, 144] width 68 height 10
type input "VĨ NHÂN"
type input "50.000"
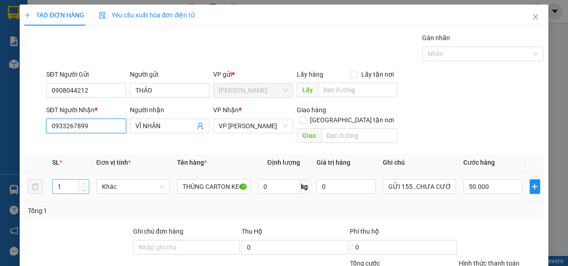
type input "0933267899"
click at [75, 180] on input "1" at bounding box center [71, 187] width 36 height 14
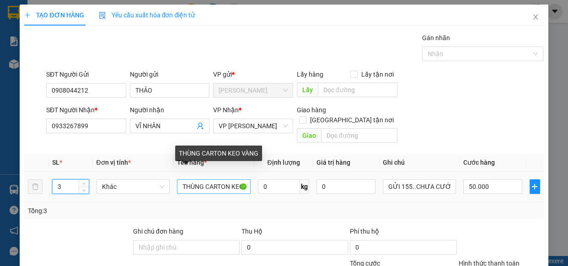
type input "3"
click at [239, 180] on input "THÙNG CARTON KEO VÀNG" at bounding box center [214, 187] width 74 height 15
type input "0"
click at [239, 180] on input "THÙNG C VÀNG" at bounding box center [214, 187] width 74 height 15
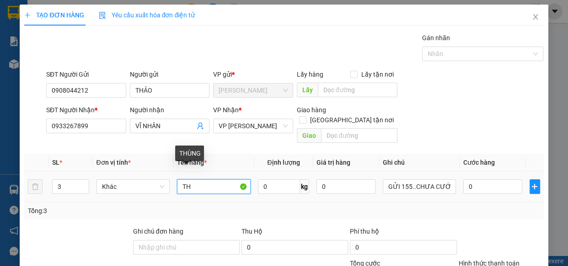
type input "T"
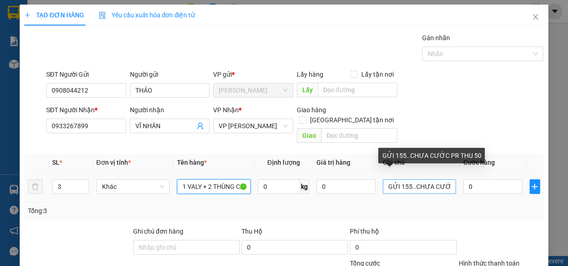
type input "1 VALY + 2 THÙNG CATTON KV"
click at [409, 180] on input "GỬI 155..CHƯA CƯỚC PR THU 50" at bounding box center [420, 187] width 74 height 15
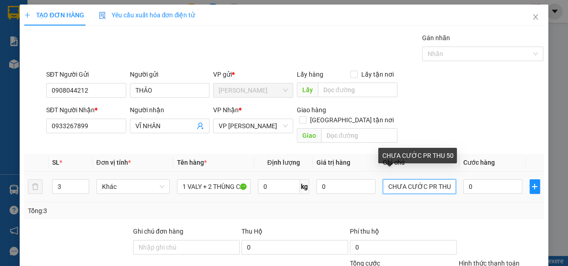
click at [444, 180] on input "CHƯA CƯỚC PR THU 50" at bounding box center [420, 187] width 74 height 15
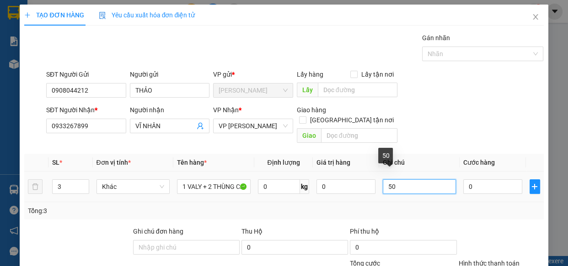
click at [444, 180] on input "50" at bounding box center [420, 187] width 74 height 15
type input "5"
type input "KO KIỂM"
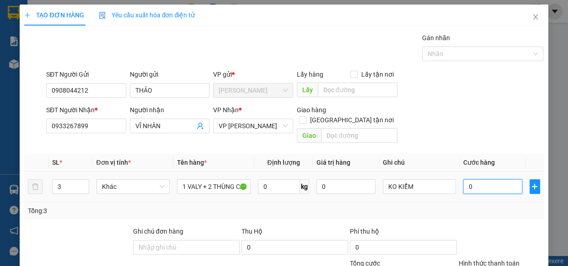
click at [503, 180] on input "0" at bounding box center [492, 187] width 59 height 15
drag, startPoint x: 515, startPoint y: 241, endPoint x: 436, endPoint y: 159, distance: 114.1
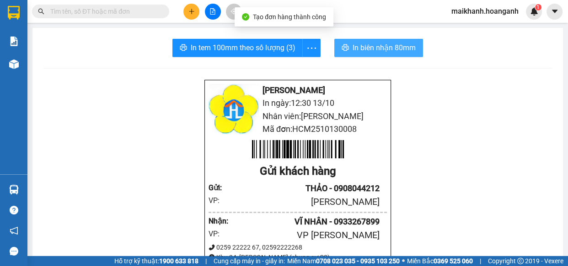
click at [381, 49] on span "In biên nhận 80mm" at bounding box center [383, 47] width 63 height 11
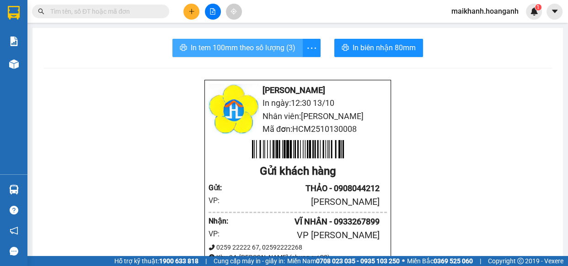
click at [236, 52] on span "In tem 100mm theo số lượng (3)" at bounding box center [243, 47] width 105 height 11
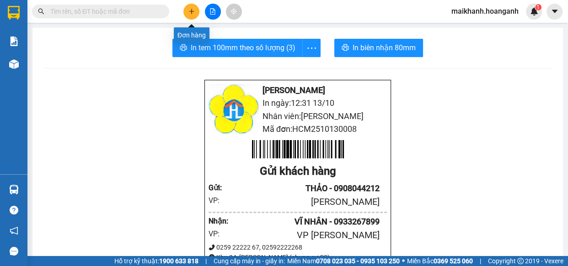
click at [195, 9] on button at bounding box center [191, 12] width 16 height 16
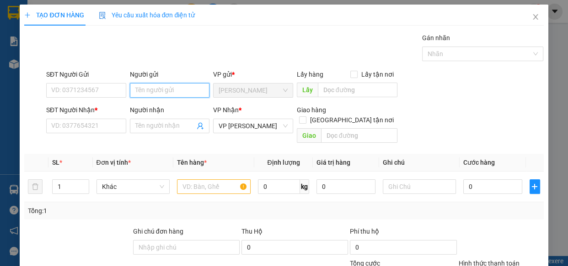
click at [174, 86] on input "Người gửi" at bounding box center [170, 90] width 80 height 15
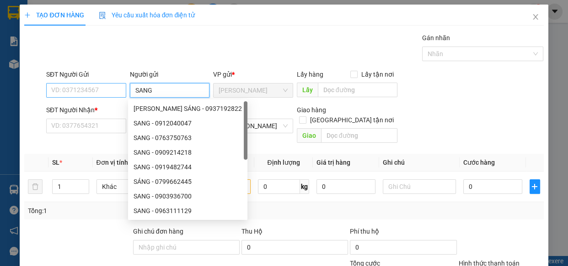
type input "SANG"
click at [111, 91] on input "SĐT Người Gửi" at bounding box center [86, 90] width 80 height 15
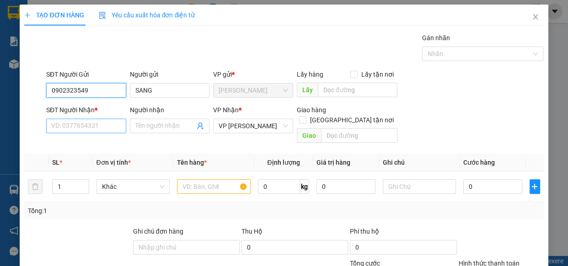
type input "0902323549"
click at [110, 128] on input "SĐT Người Nhận *" at bounding box center [86, 126] width 80 height 15
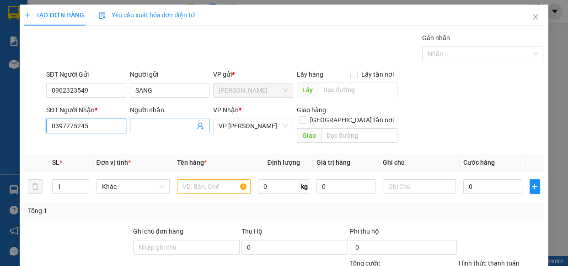
type input "0397775245"
click at [181, 123] on input "Người nhận" at bounding box center [165, 126] width 60 height 10
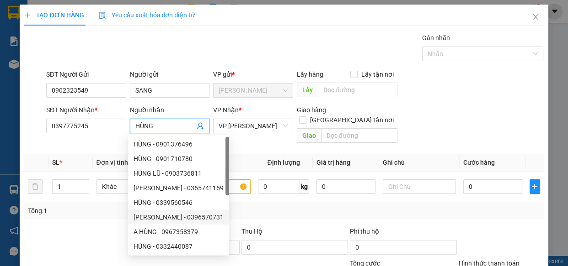
type input "HÙNG"
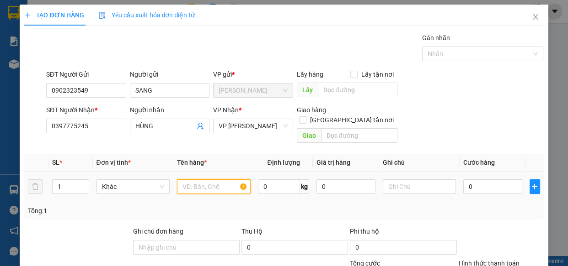
click at [202, 180] on input "text" at bounding box center [214, 187] width 74 height 15
type input "HỘP CATTON"
click at [495, 180] on input "0" at bounding box center [492, 187] width 59 height 15
type input "3"
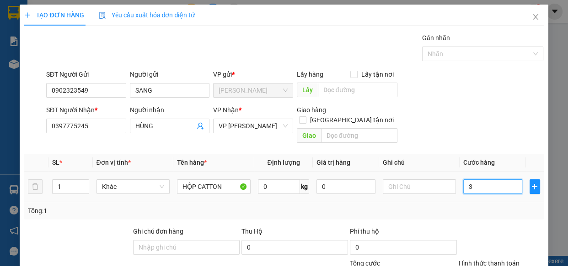
type input "30"
type input "30.000"
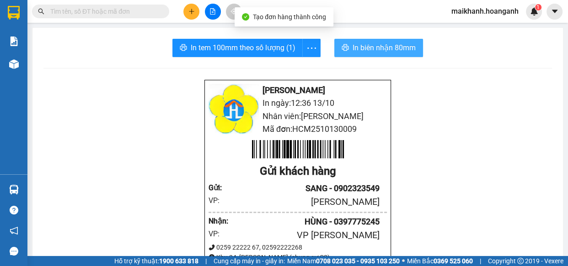
click at [362, 50] on span "In biên nhận 80mm" at bounding box center [383, 47] width 63 height 11
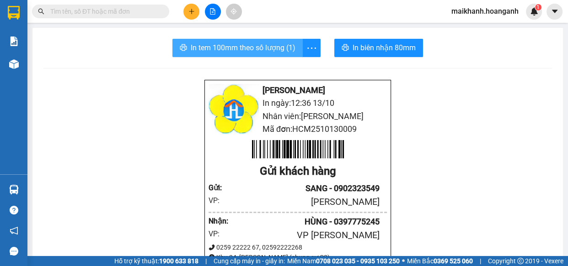
click at [237, 48] on span "In tem 100mm theo số lượng (1)" at bounding box center [243, 47] width 105 height 11
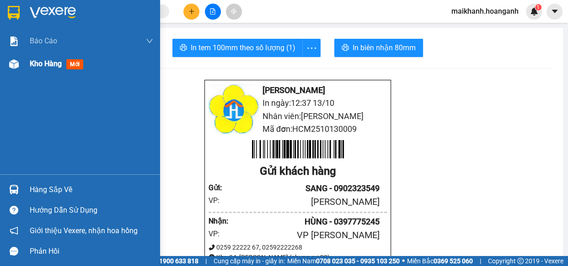
click at [42, 63] on span "Kho hàng" at bounding box center [46, 63] width 32 height 9
